Goal: Task Accomplishment & Management: Manage account settings

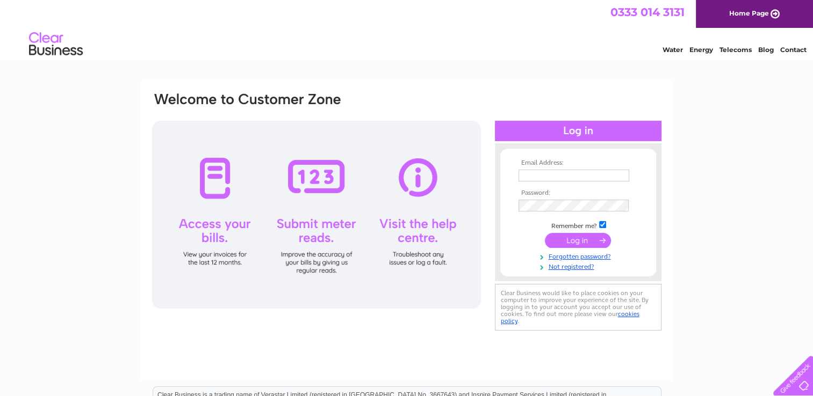
type input "[EMAIL_ADDRESS][DOMAIN_NAME]"
click at [580, 240] on input "submit" at bounding box center [578, 240] width 66 height 15
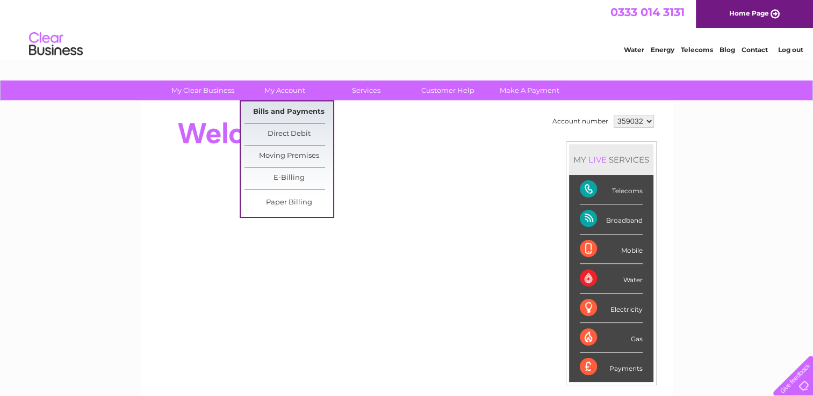
click at [288, 106] on link "Bills and Payments" at bounding box center [288, 112] width 89 height 21
click at [299, 114] on link "Bills and Payments" at bounding box center [288, 112] width 89 height 21
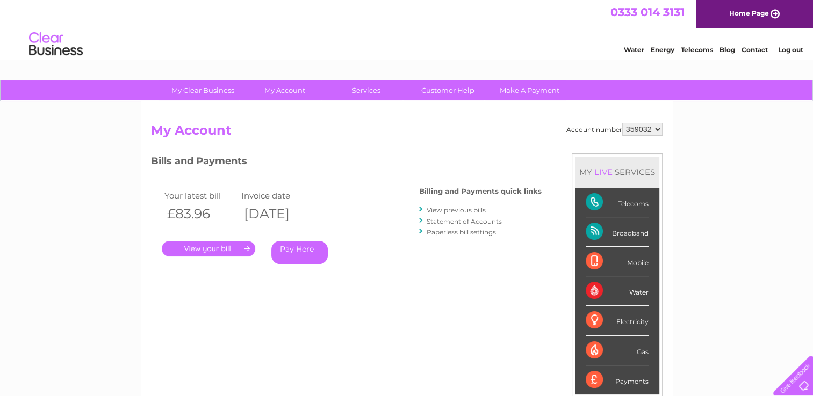
drag, startPoint x: 229, startPoint y: 250, endPoint x: 275, endPoint y: 235, distance: 48.6
click at [229, 250] on link "." at bounding box center [208, 249] width 93 height 16
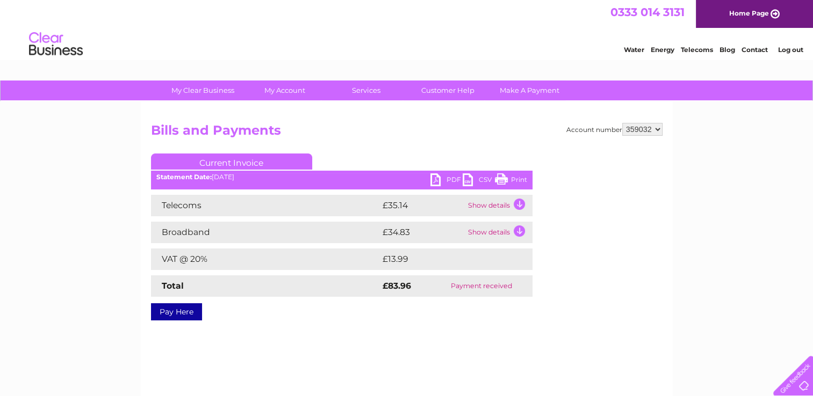
click at [445, 179] on link "PDF" at bounding box center [446, 182] width 32 height 16
